Goal: Task Accomplishment & Management: Manage account settings

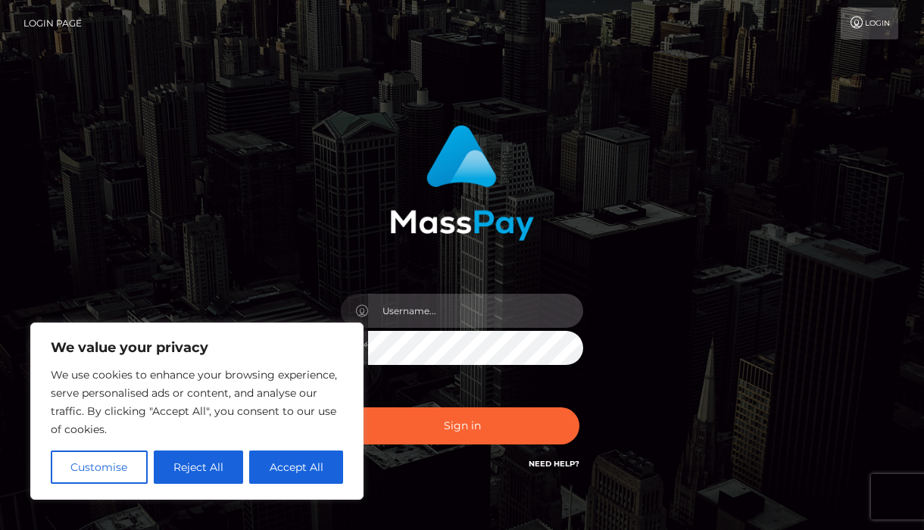
click at [435, 309] on input "text" at bounding box center [475, 311] width 215 height 34
type input "[EMAIL_ADDRESS][DOMAIN_NAME]"
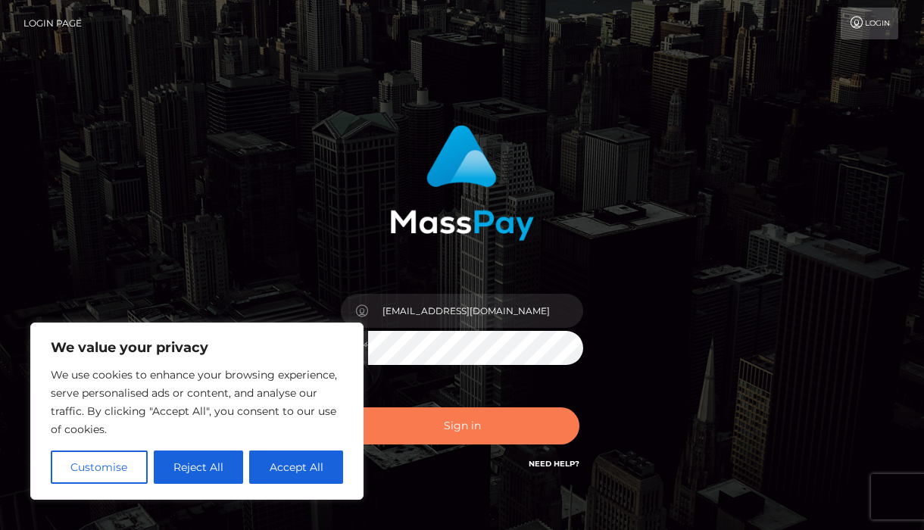
click at [466, 433] on button "Sign in" at bounding box center [462, 425] width 235 height 37
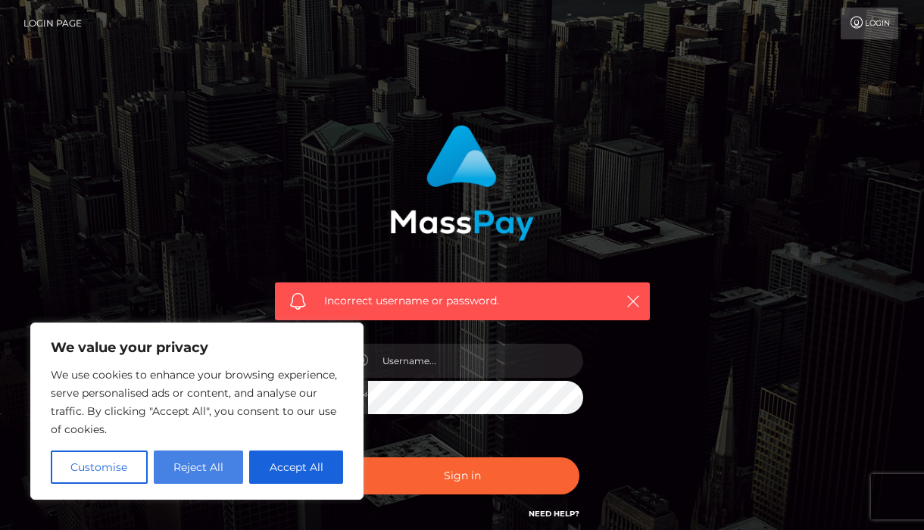
click at [196, 471] on button "Reject All" at bounding box center [199, 467] width 90 height 33
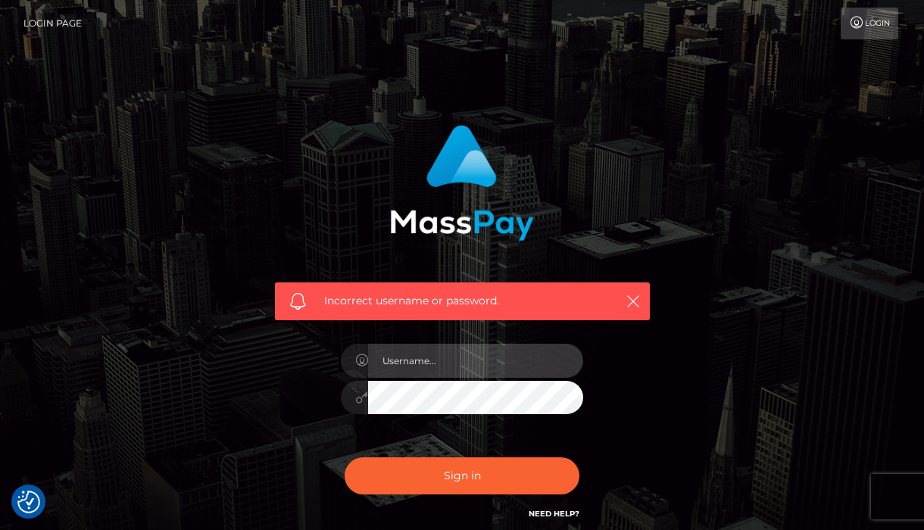
click at [454, 368] on input "text" at bounding box center [475, 361] width 215 height 34
type input "[EMAIL_ADDRESS][DOMAIN_NAME]"
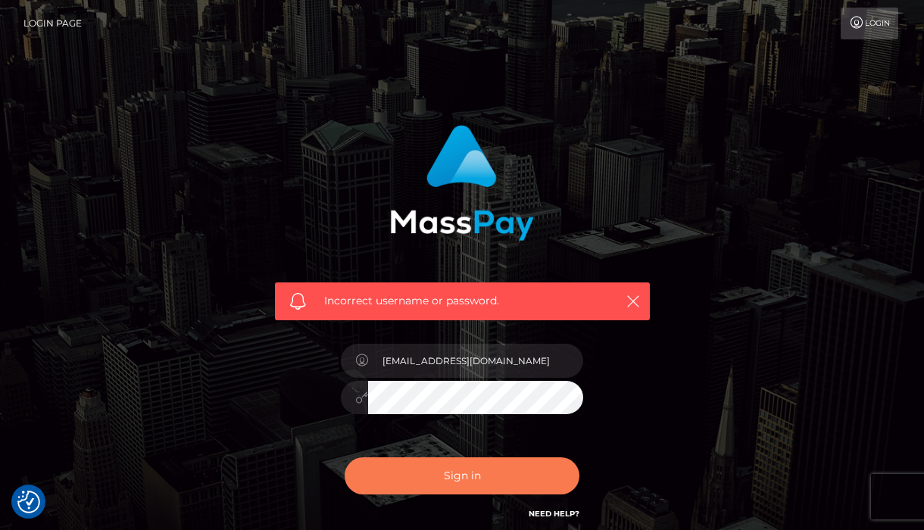
click at [459, 491] on button "Sign in" at bounding box center [462, 475] width 235 height 37
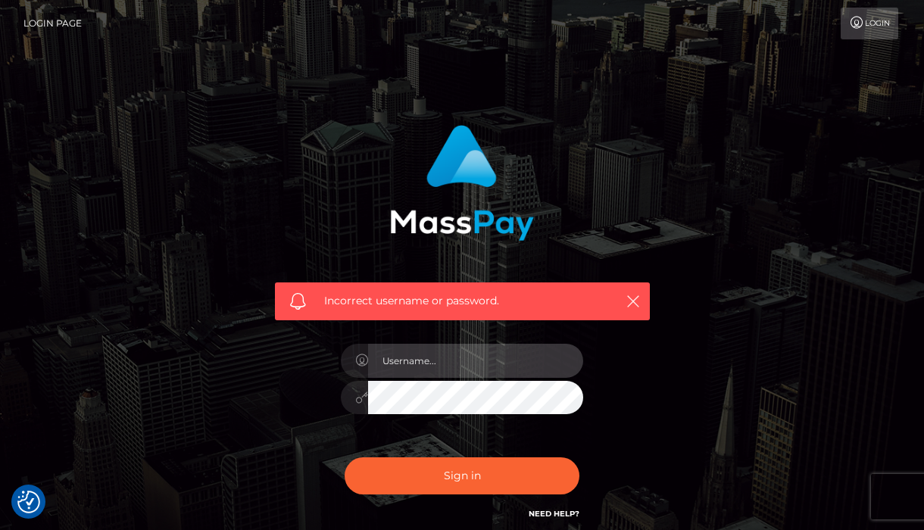
click at [445, 376] on input "text" at bounding box center [475, 361] width 215 height 34
type input "[EMAIL_ADDRESS][DOMAIN_NAME]"
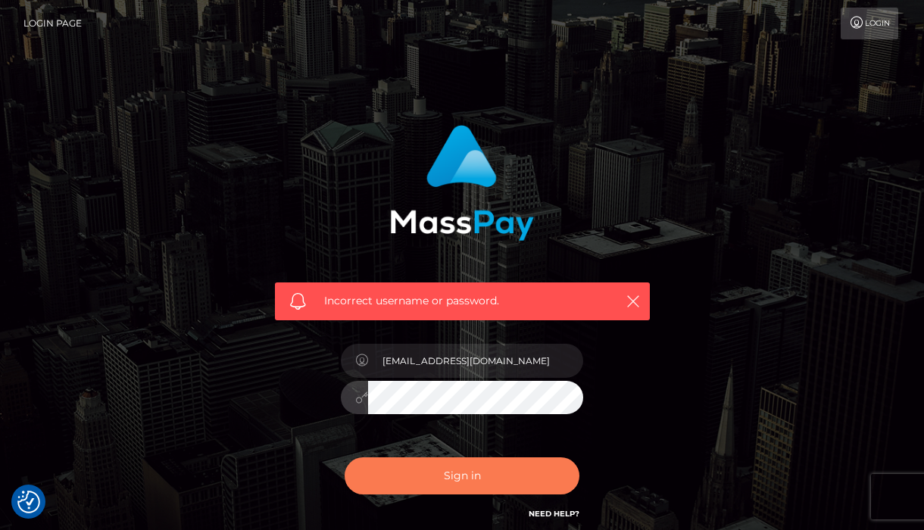
click at [413, 495] on button "Sign in" at bounding box center [462, 475] width 235 height 37
